Goal: Transaction & Acquisition: Book appointment/travel/reservation

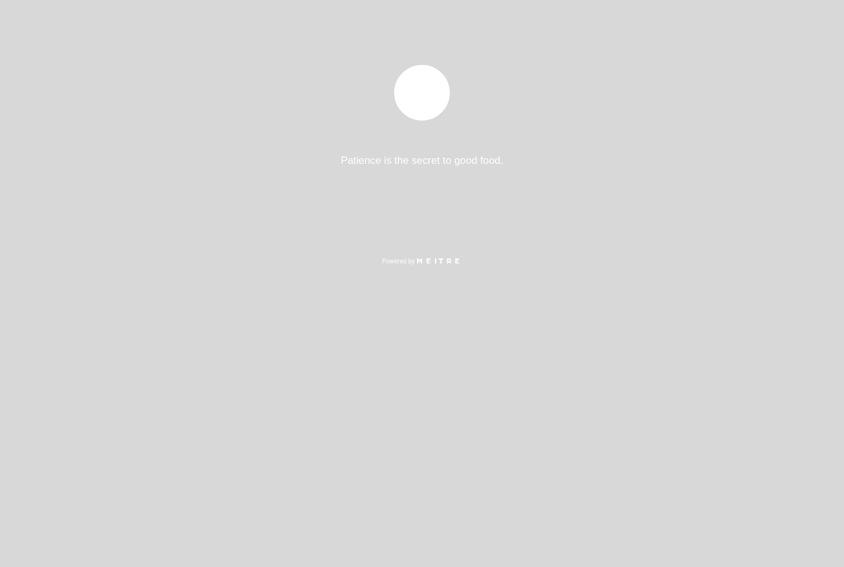
select select "es"
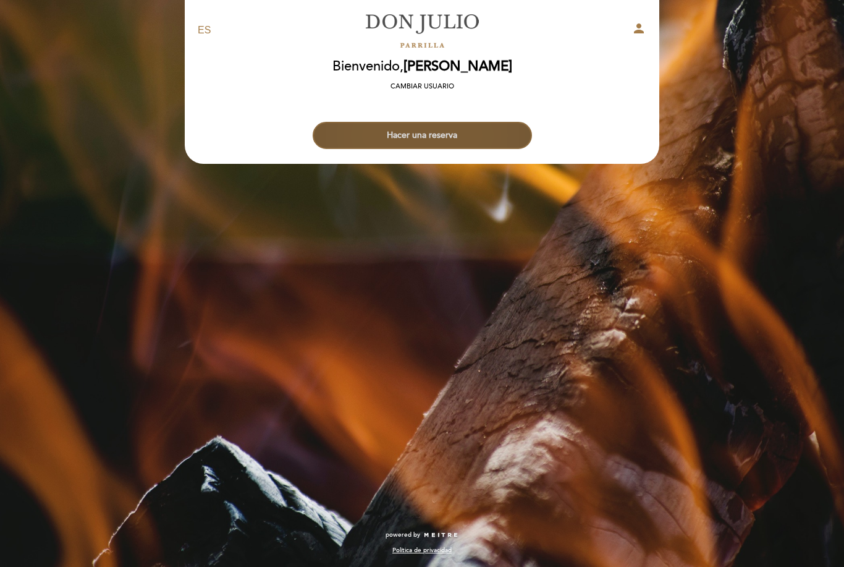
click at [436, 137] on button "Hacer una reserva" at bounding box center [422, 135] width 219 height 27
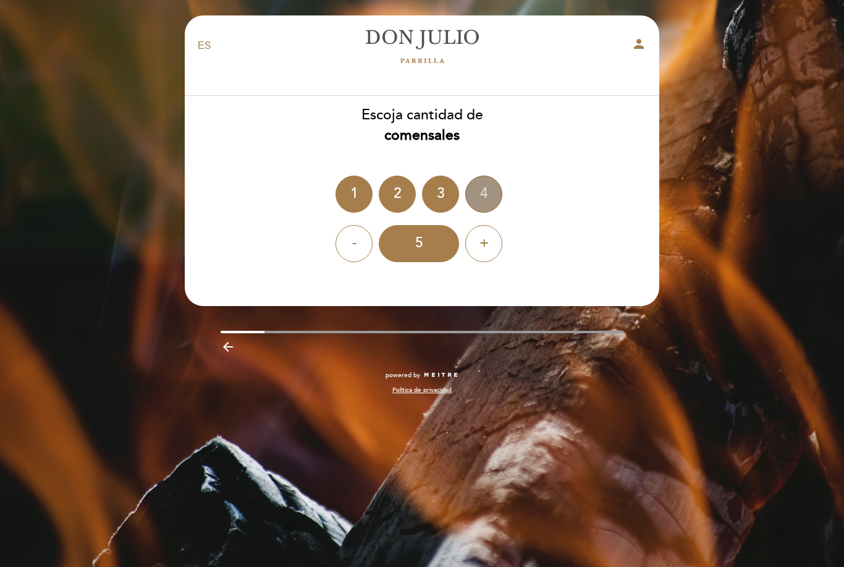
click at [501, 195] on div "4" at bounding box center [483, 193] width 37 height 37
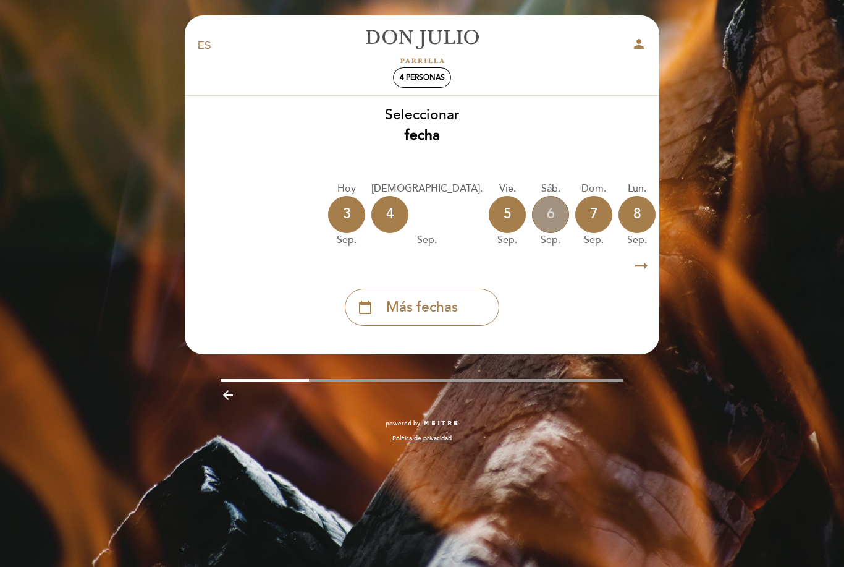
click at [532, 211] on div "6" at bounding box center [550, 214] width 37 height 37
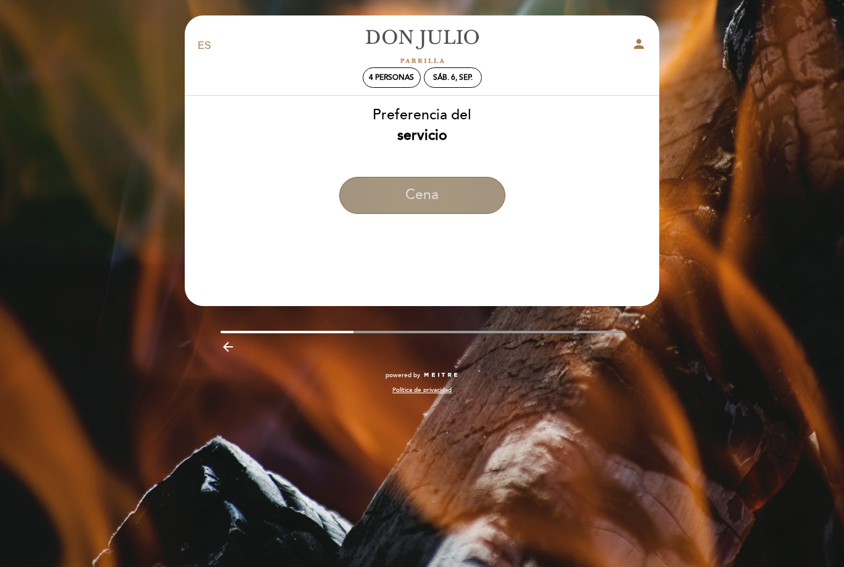
click at [462, 201] on button "Cena" at bounding box center [422, 195] width 166 height 37
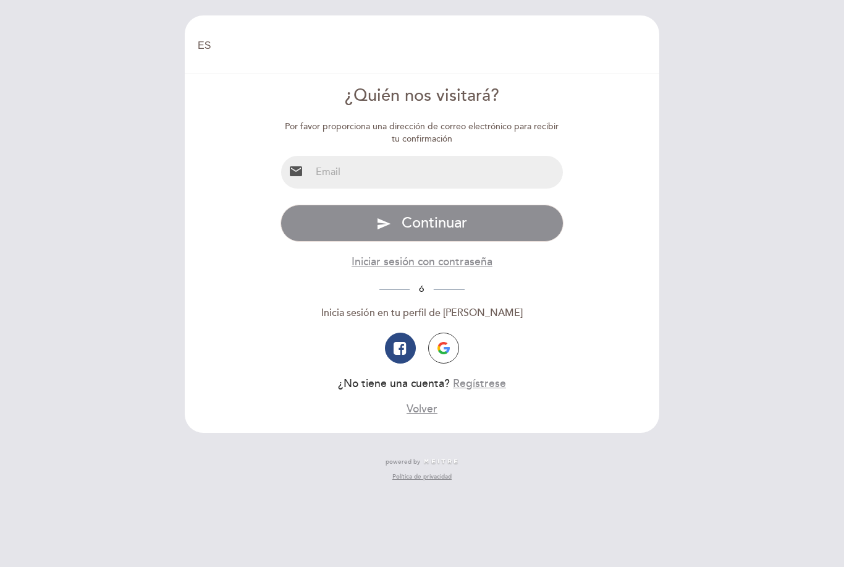
select select "es"
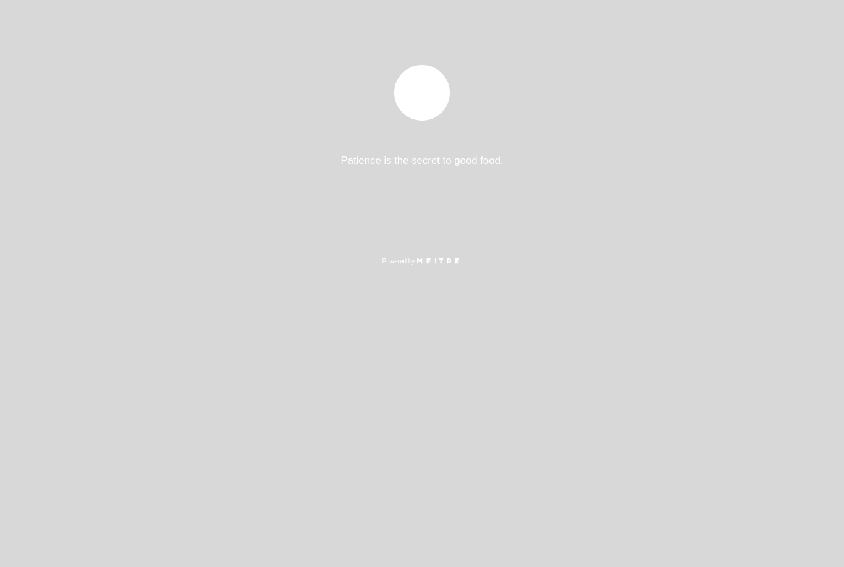
select select "es"
